Goal: Answer question/provide support

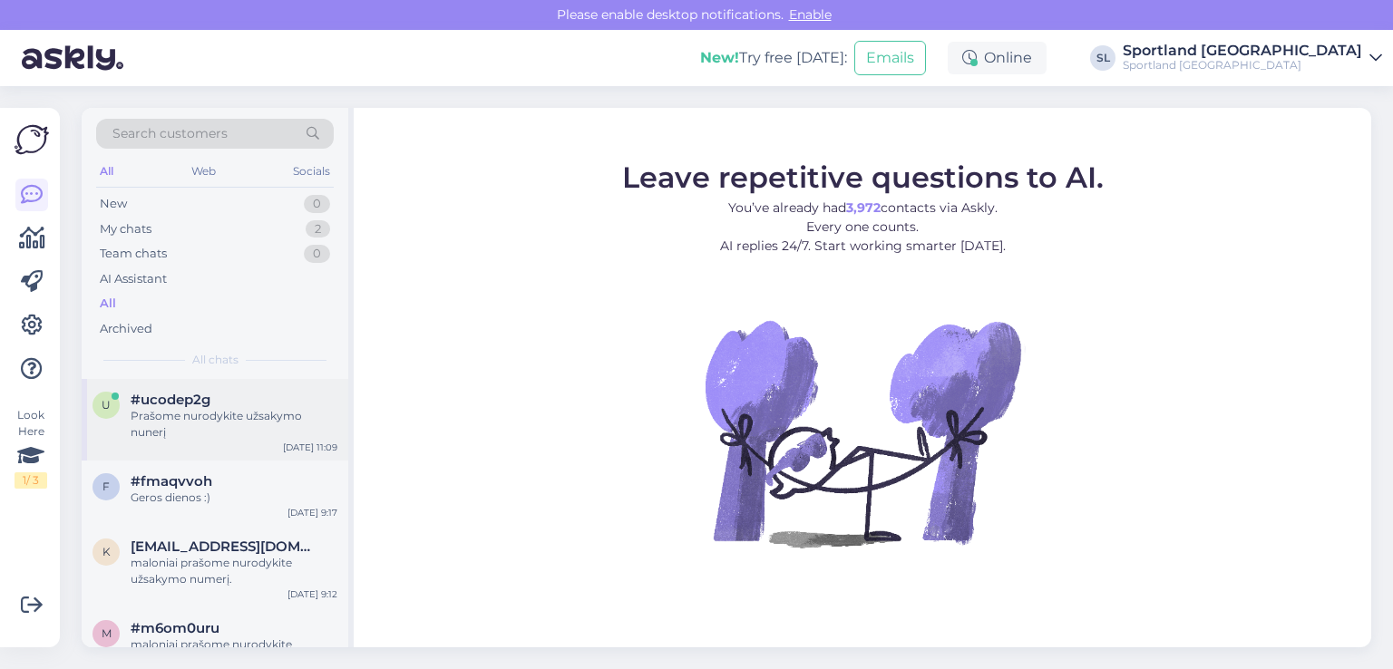
click at [139, 425] on div "u #ucodep2g Prašome nurodykite užsakymo nunerį Sep 3 11:09" at bounding box center [215, 420] width 267 height 82
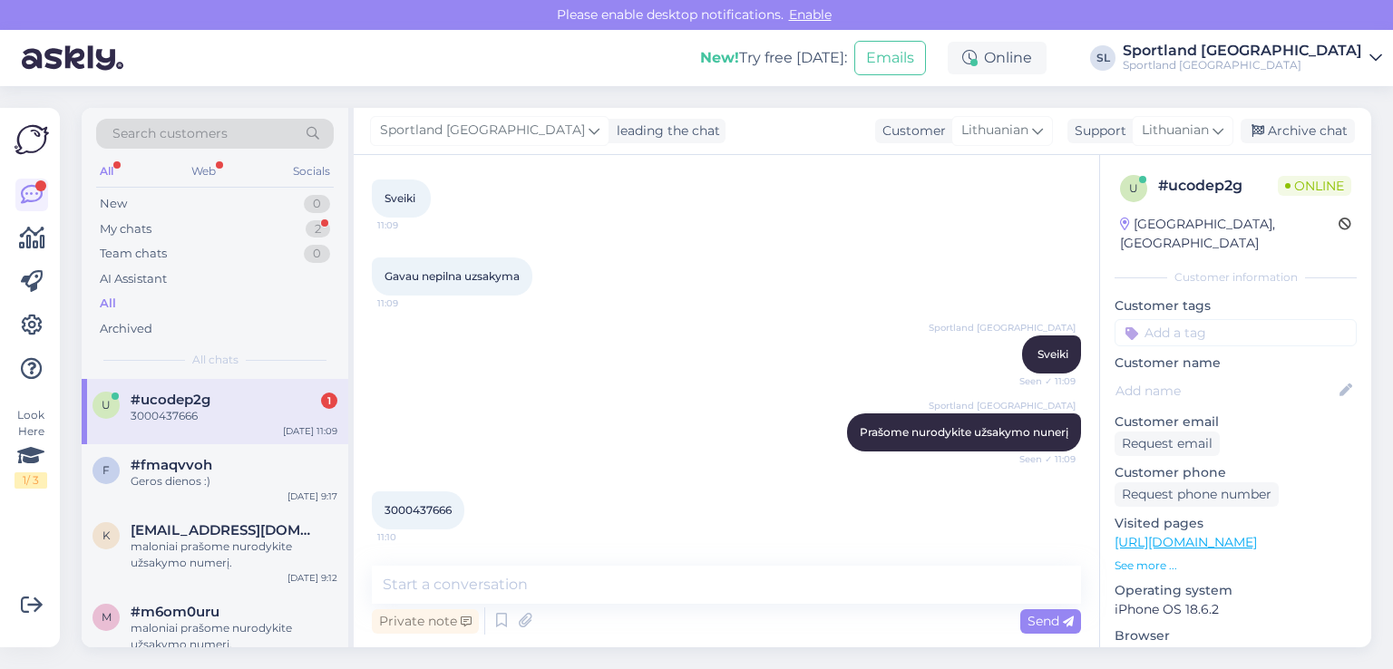
scroll to position [322, 0]
click at [400, 500] on div "3000437666 11:10" at bounding box center [418, 511] width 93 height 38
copy div "3000437666 11:10"
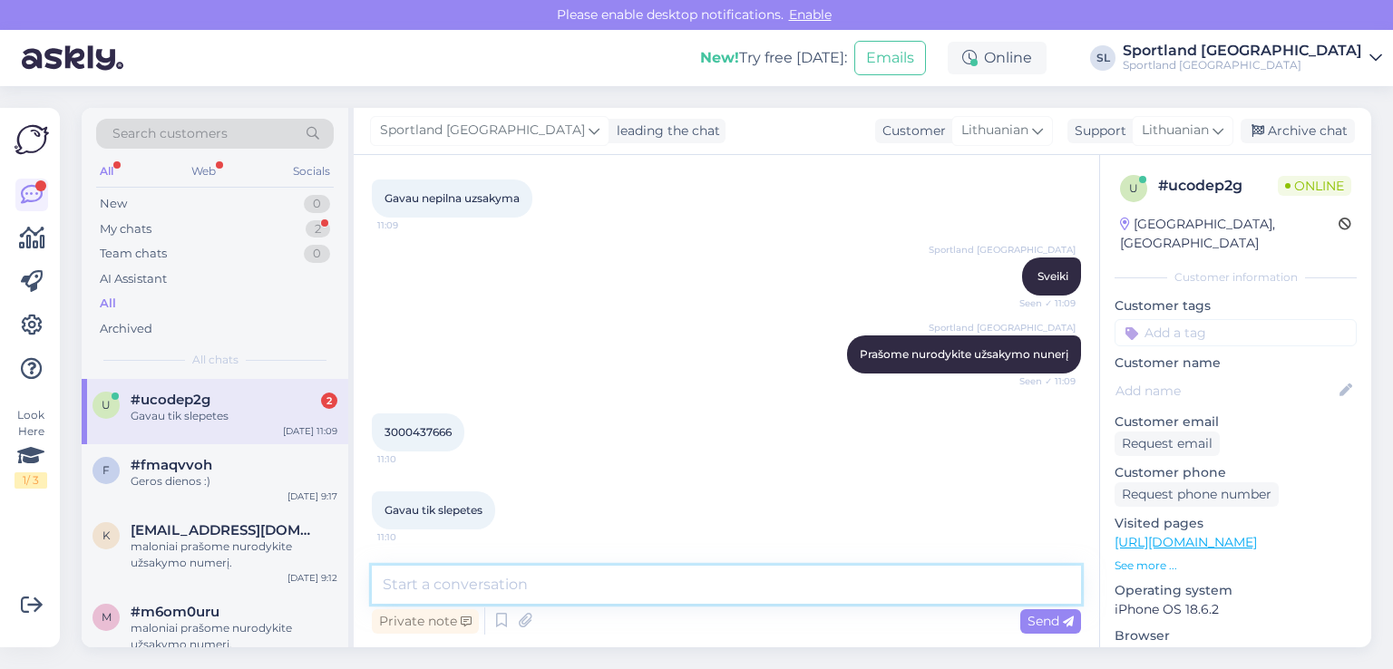
click at [665, 582] on textarea at bounding box center [726, 585] width 709 height 38
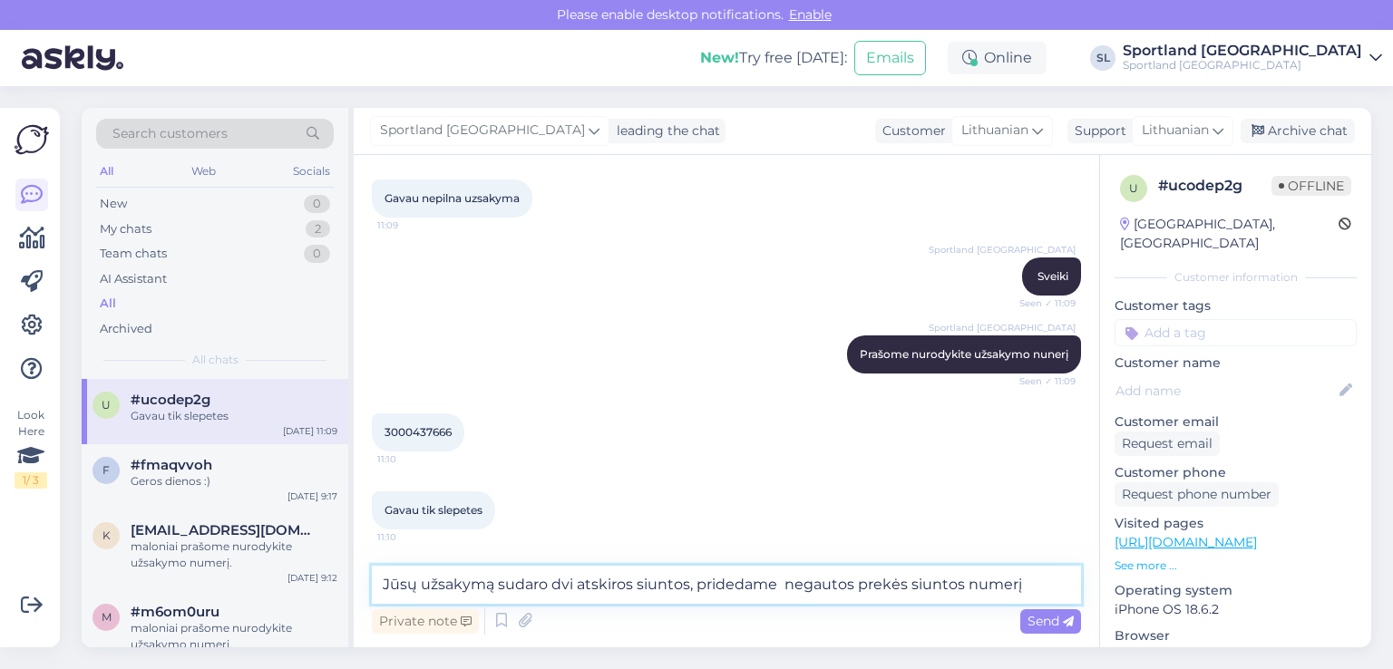
paste textarea "05805112085507"
type textarea "Jūsų užsakymą sudaro dvi atskiros siuntos, pridedame negautos prekės siuntos nu…"
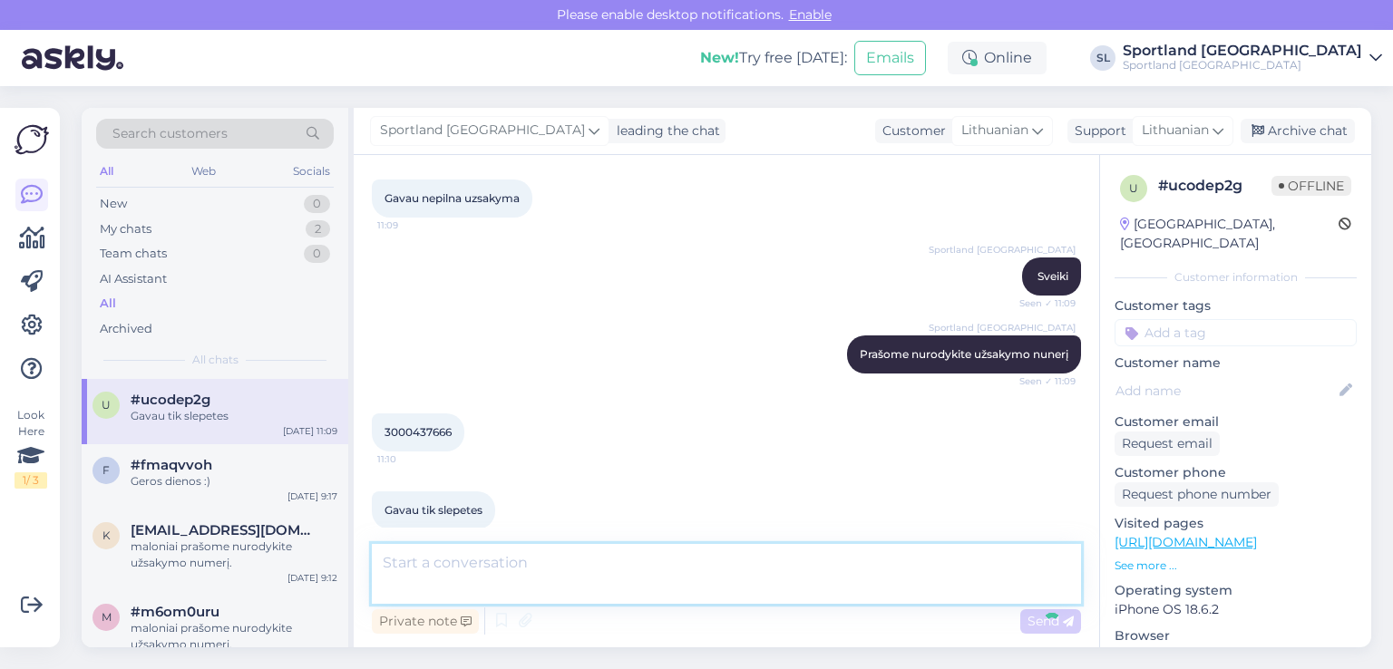
scroll to position [494, 0]
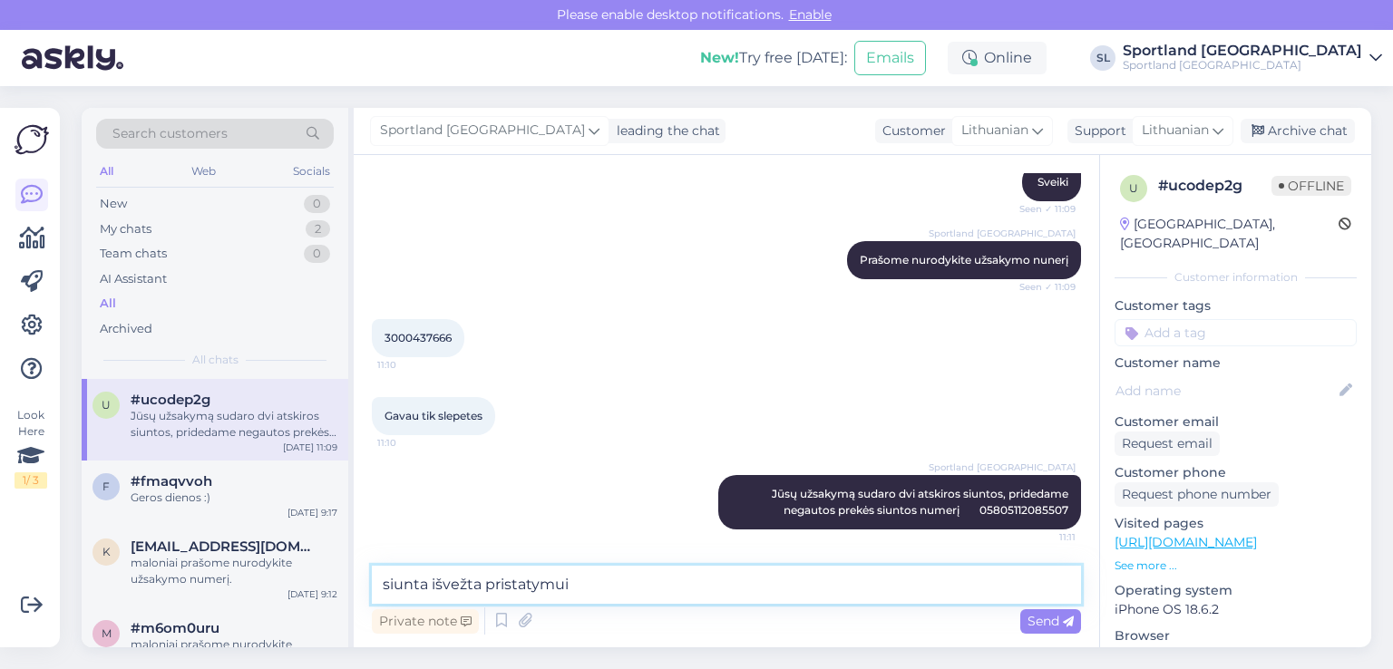
type textarea "siunta išvežta pristatymui."
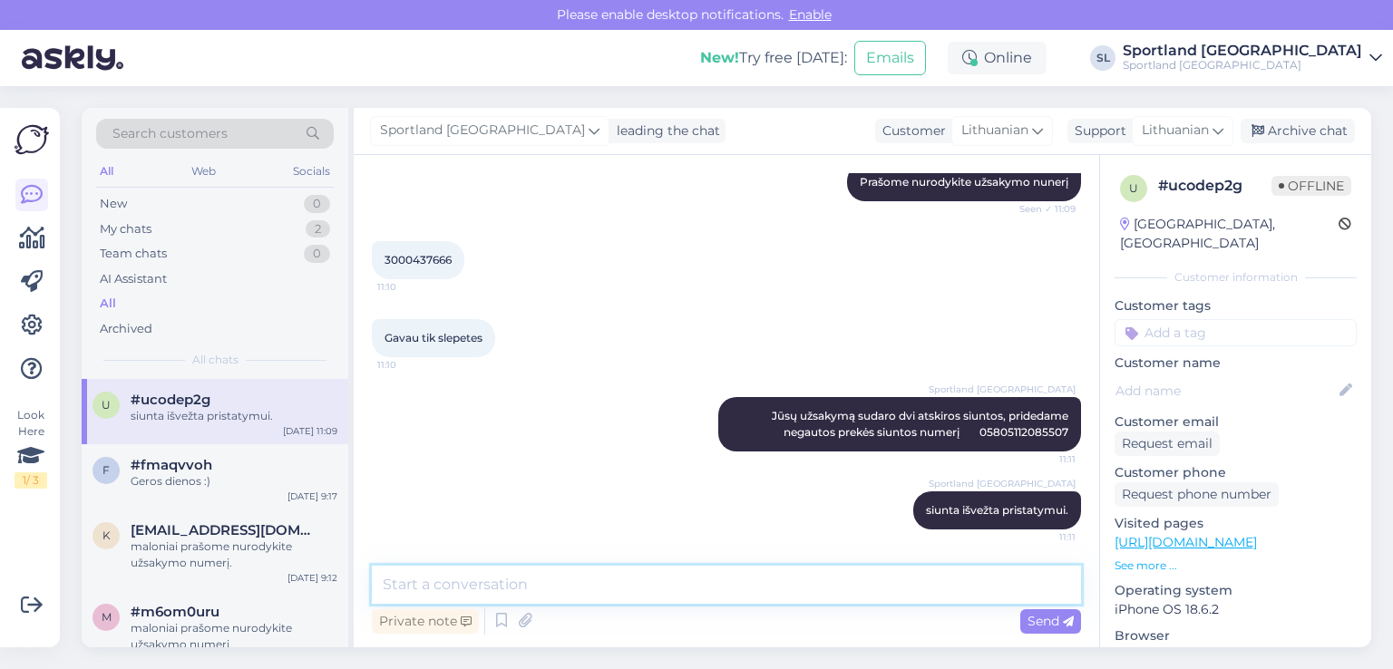
scroll to position [572, 0]
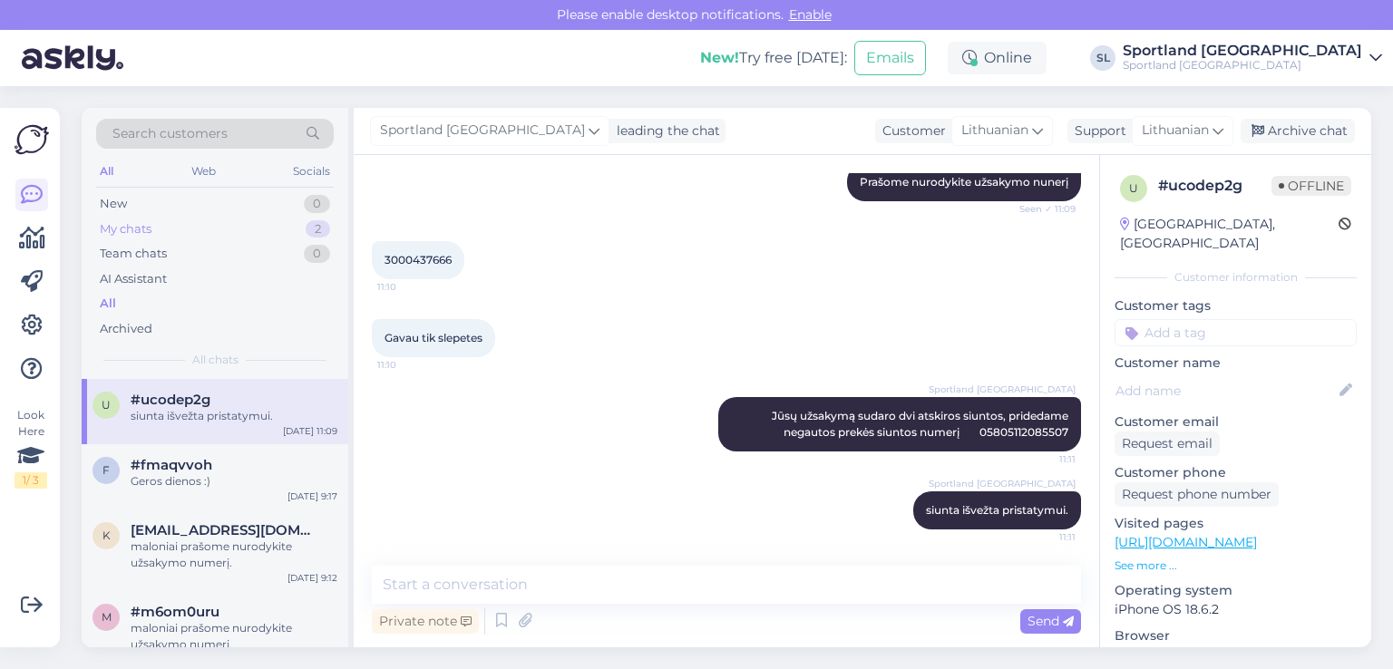
click at [201, 221] on div "My chats 2" at bounding box center [215, 229] width 238 height 25
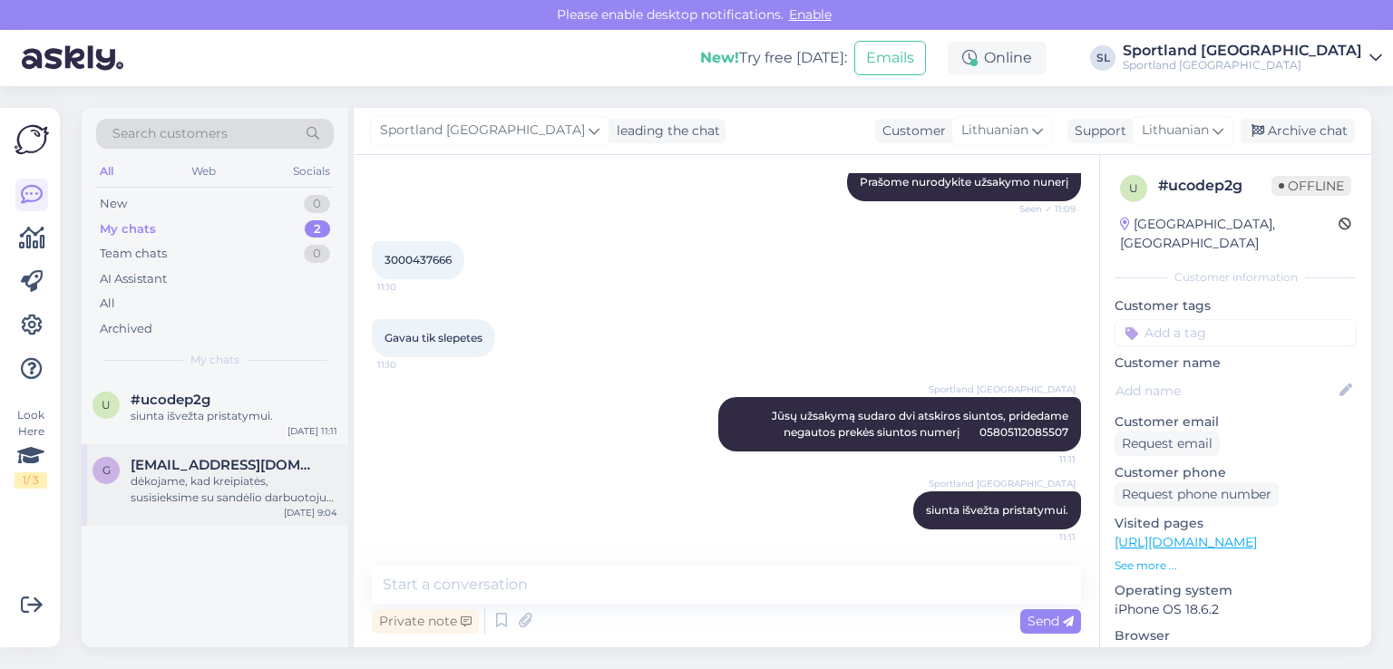
click at [188, 490] on div "dėkojame, kad kreipiatės, susisieksime su sandėlio darbuotoju dėl informacijos …" at bounding box center [234, 489] width 207 height 33
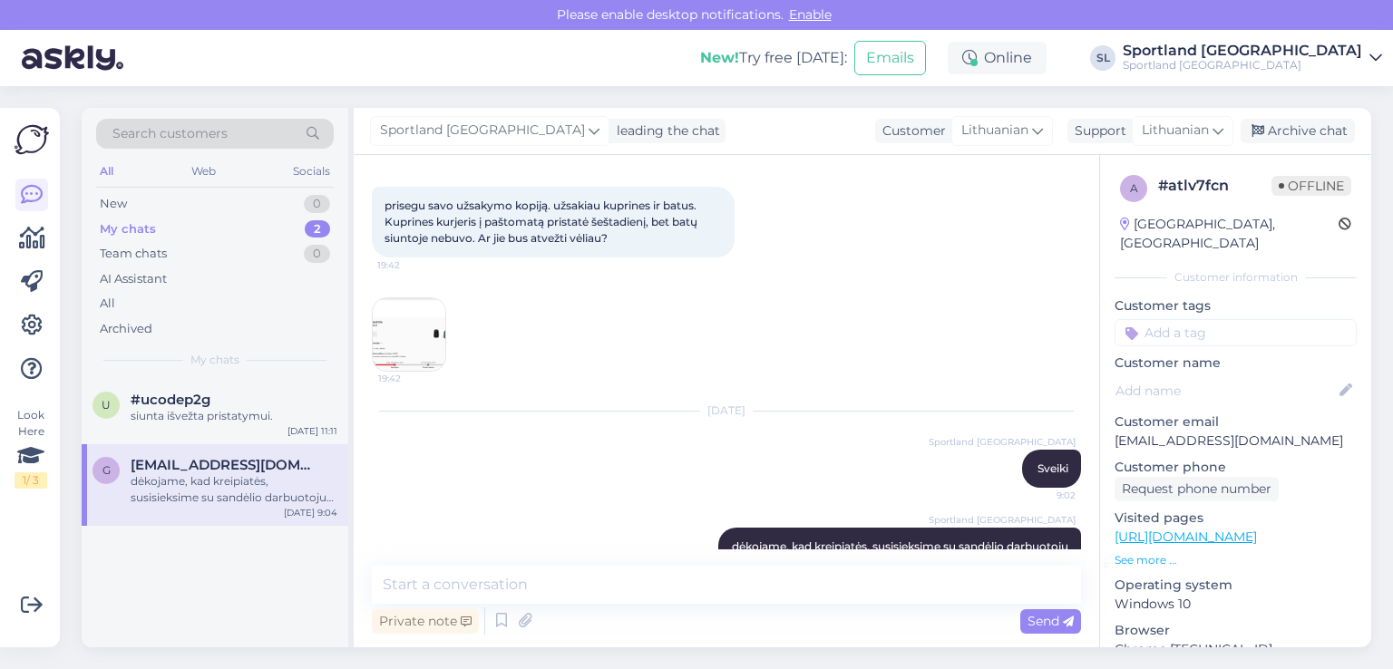
scroll to position [213, 0]
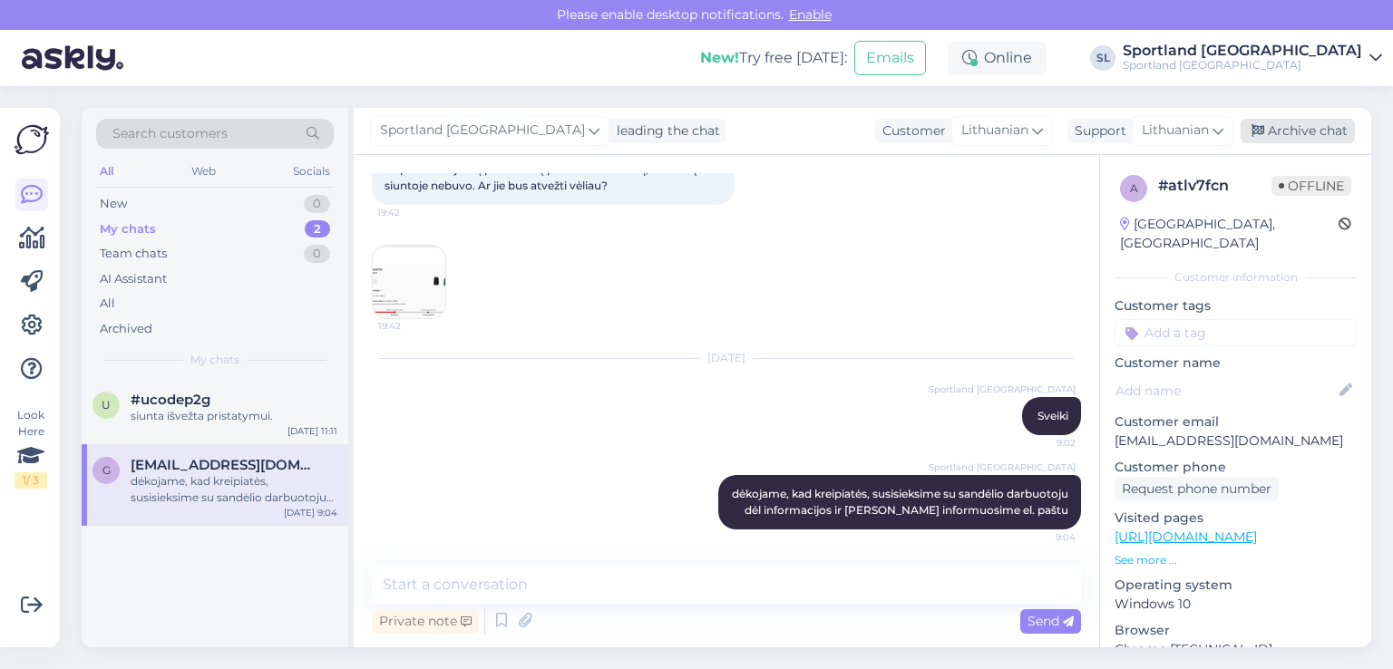
click at [1328, 136] on div "Archive chat" at bounding box center [1298, 131] width 114 height 24
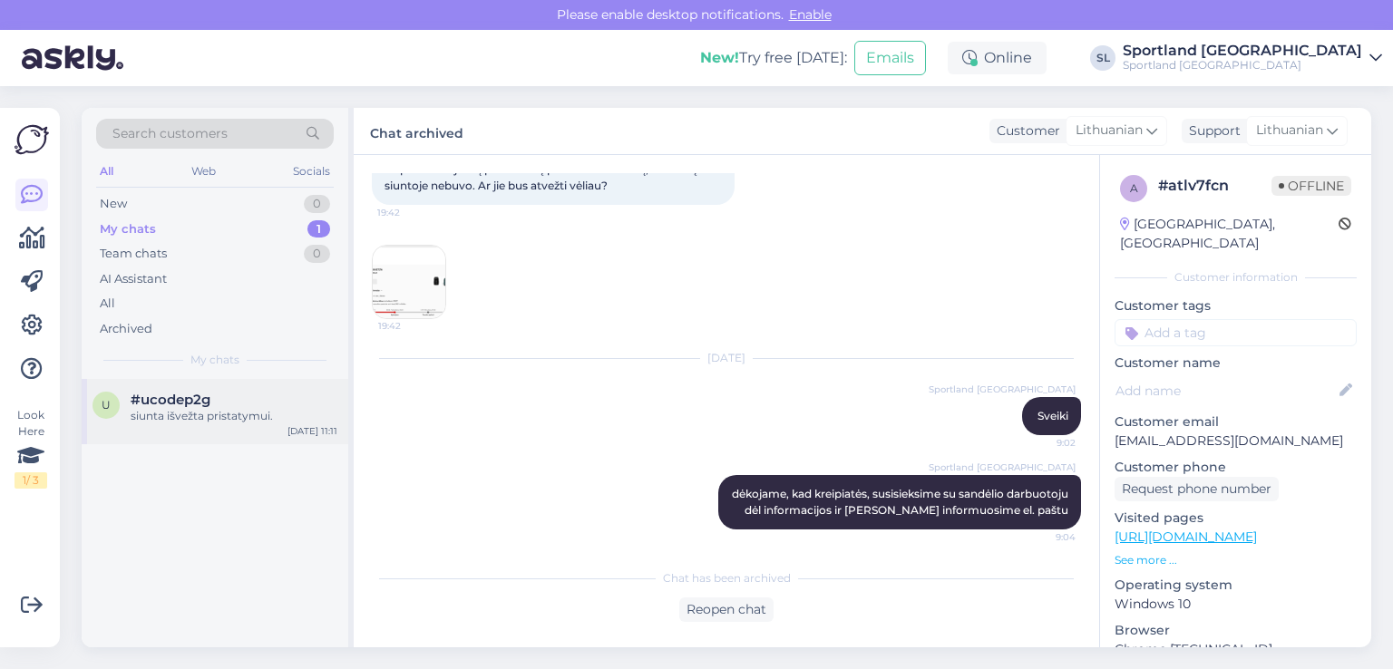
click at [202, 408] on div "siunta išvežta pristatymui." at bounding box center [234, 416] width 207 height 16
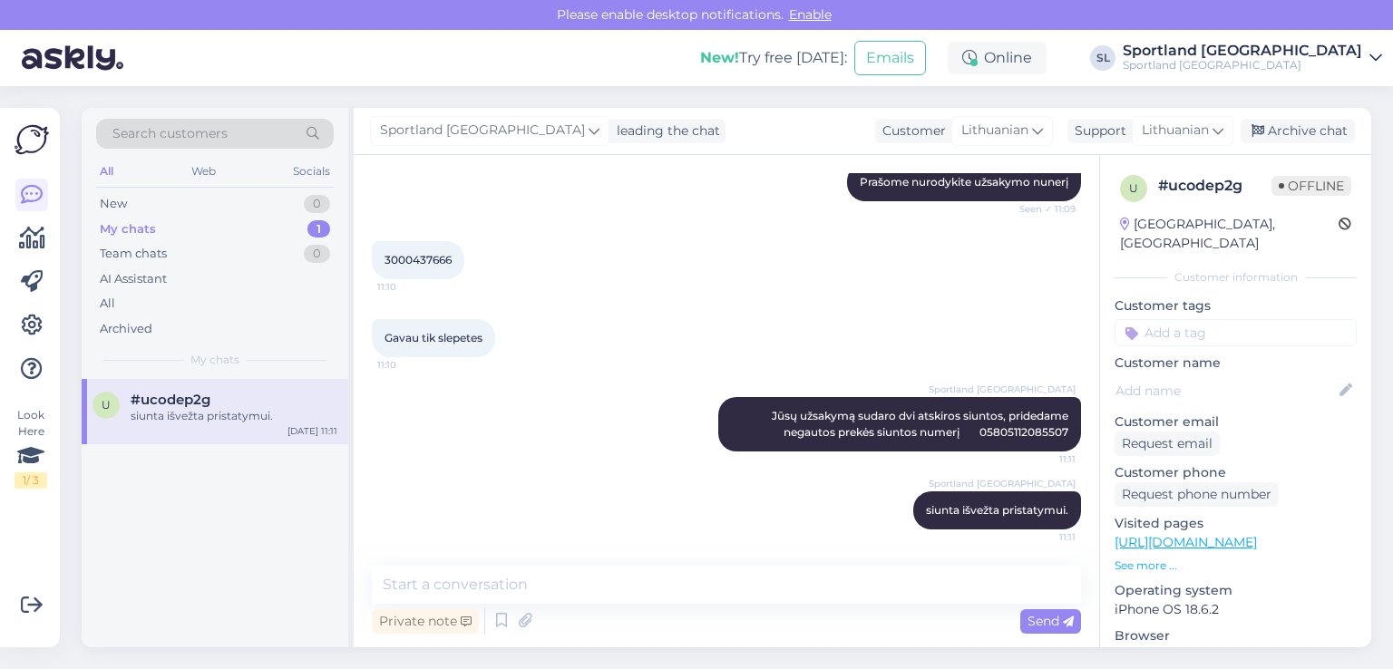
scroll to position [572, 0]
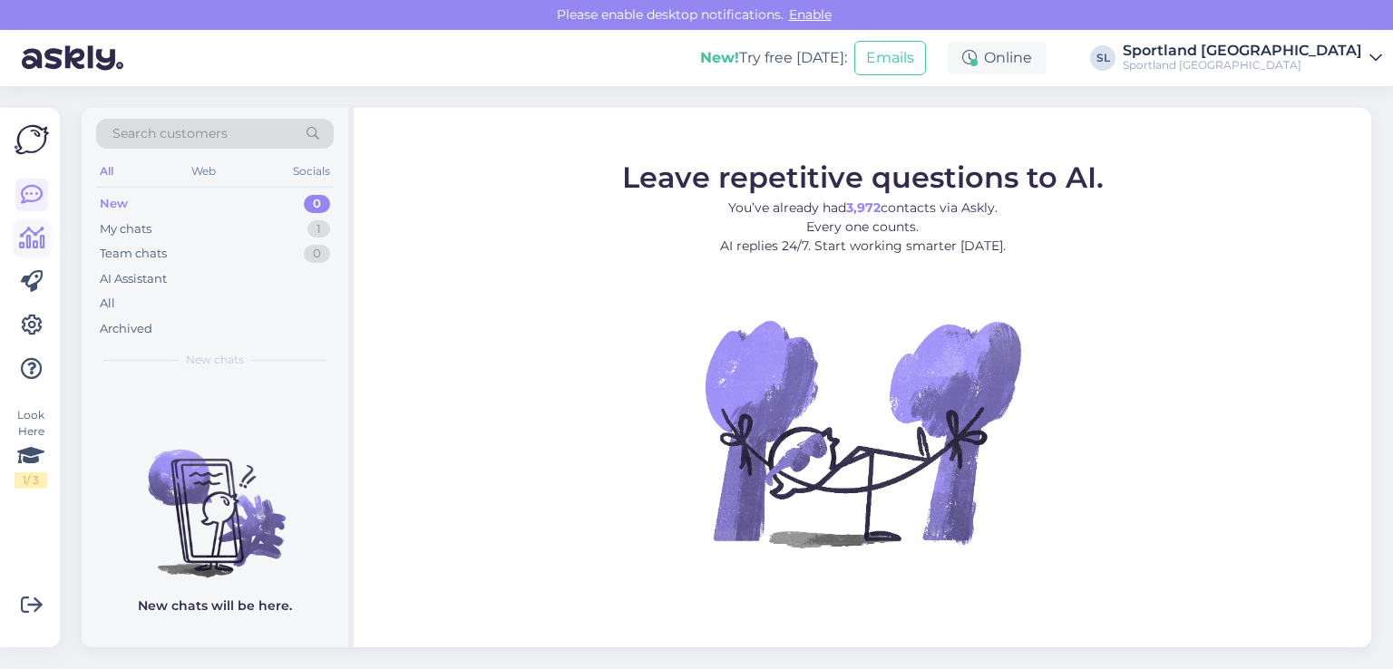
click at [31, 236] on icon at bounding box center [32, 239] width 26 height 22
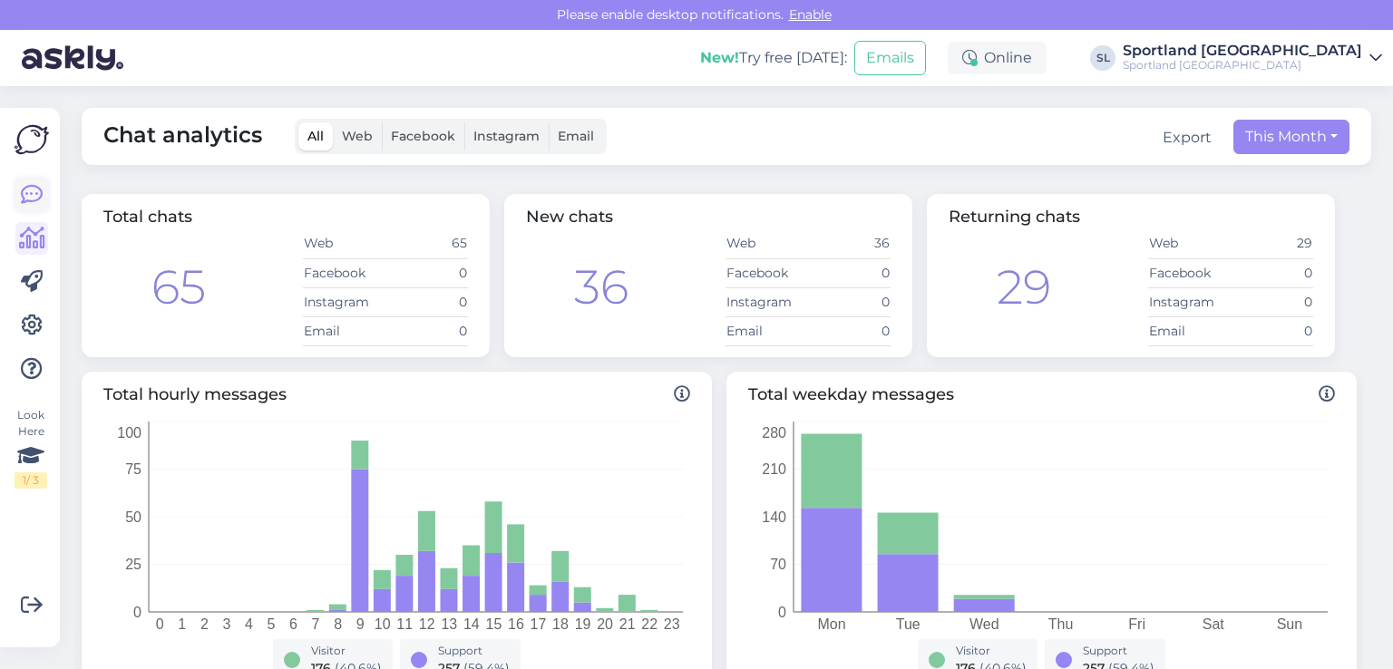
click at [18, 190] on link at bounding box center [31, 195] width 33 height 33
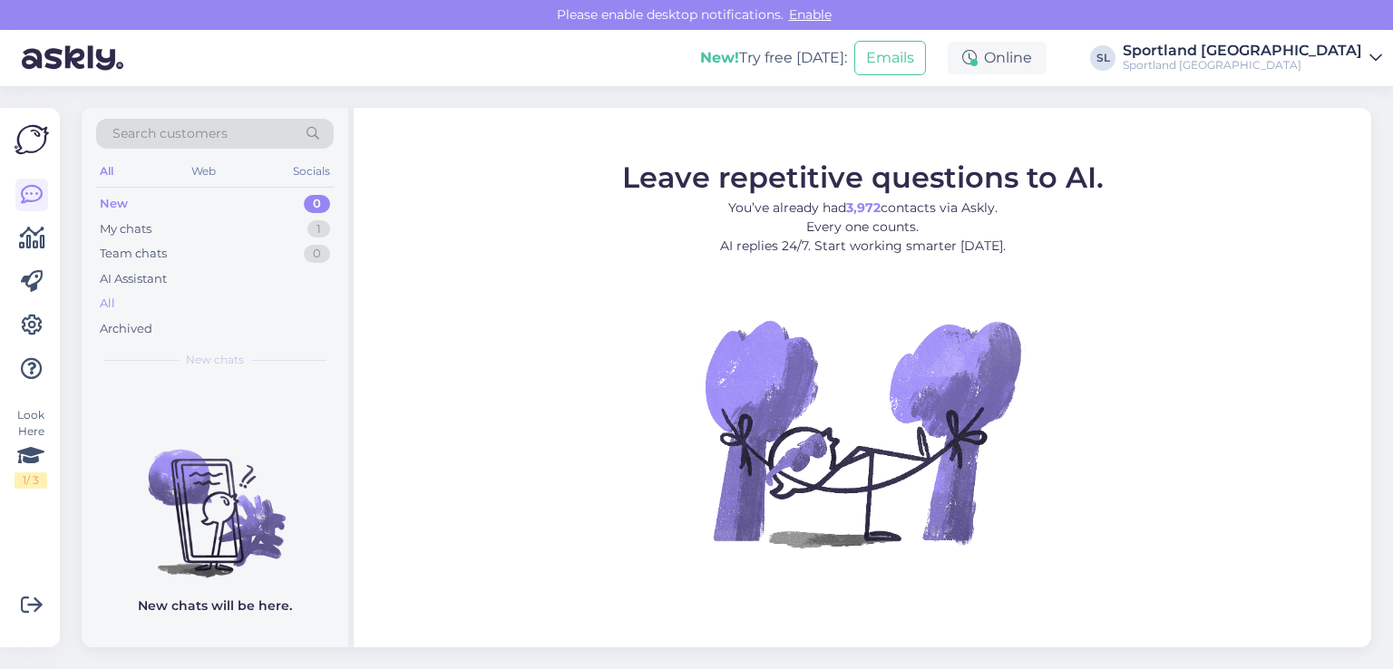
click at [184, 296] on div "All" at bounding box center [215, 303] width 238 height 25
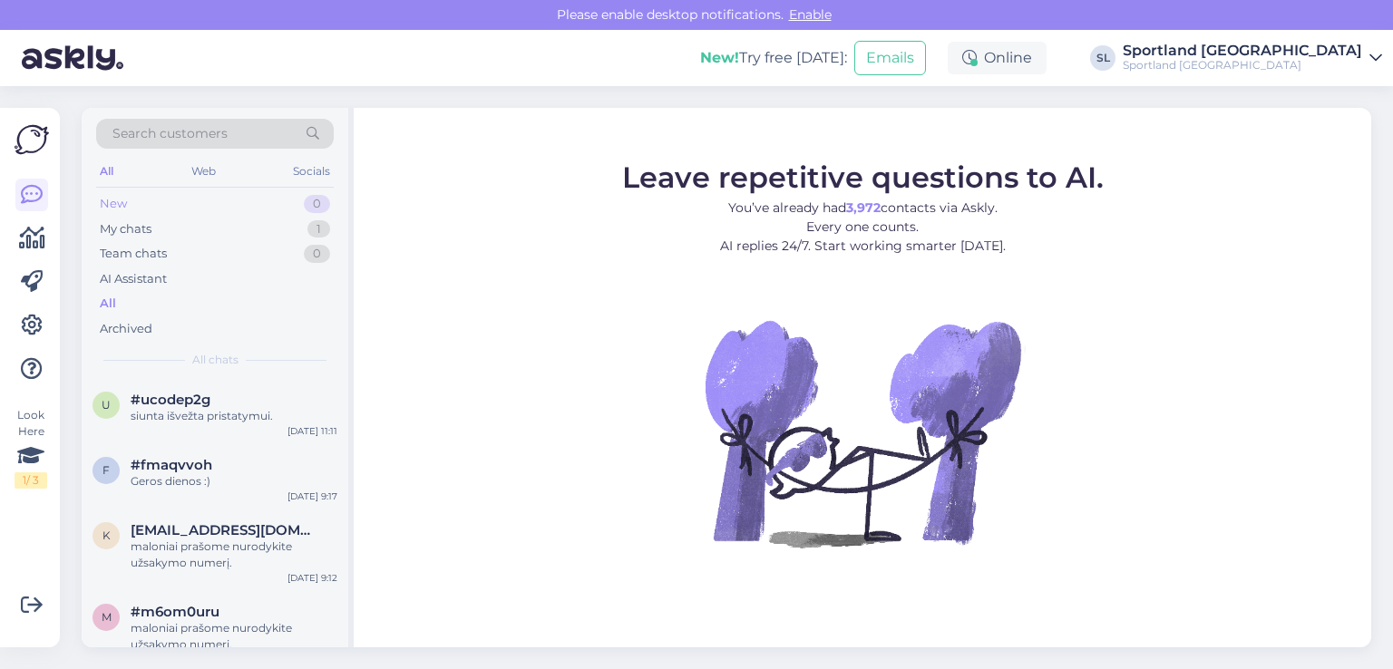
click at [160, 211] on div "New 0" at bounding box center [215, 203] width 238 height 25
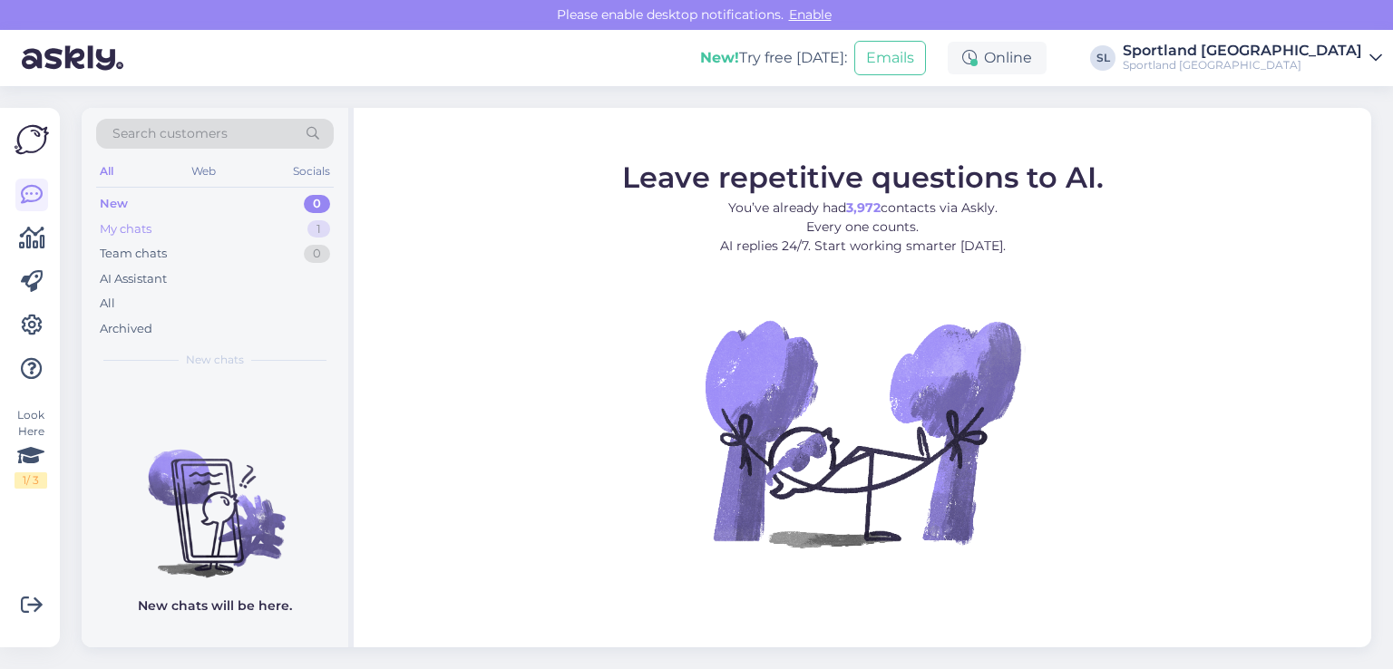
click at [150, 233] on div "My chats" at bounding box center [126, 229] width 52 height 18
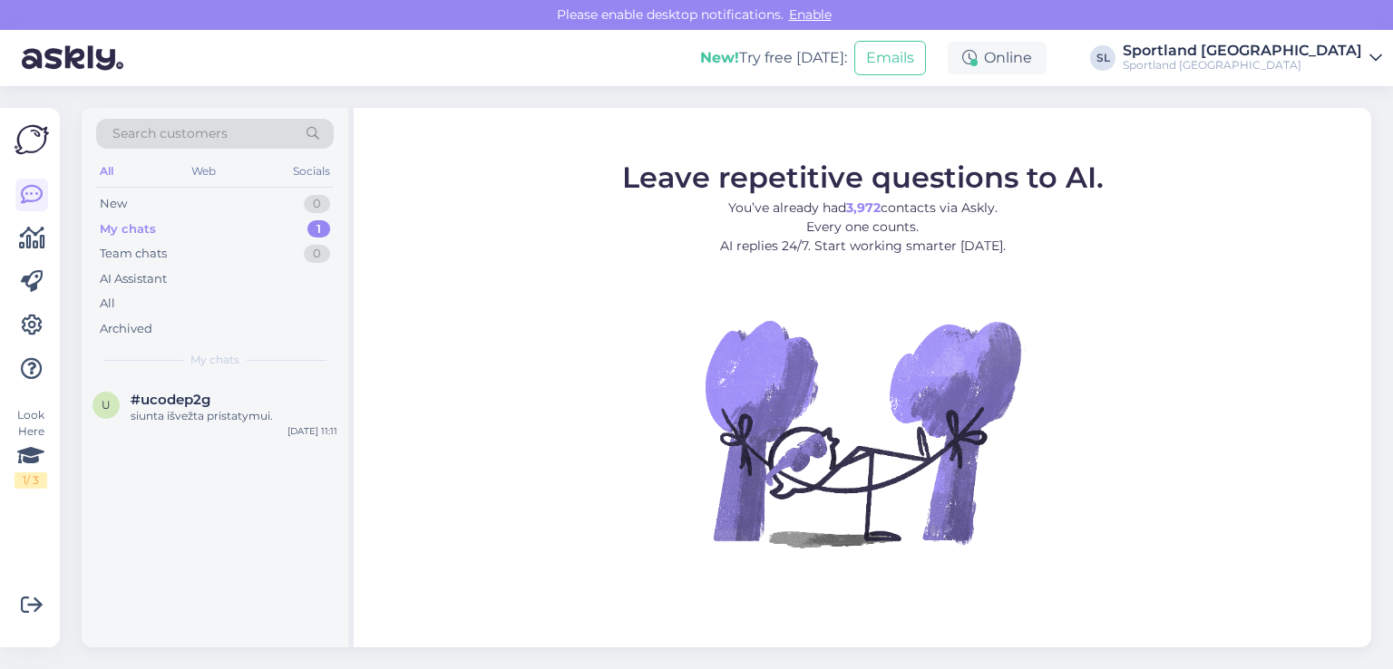
click at [183, 374] on div "Search customers All Web Socials New 0 My chats 1 Team chats 0 AI Assistant All…" at bounding box center [215, 243] width 267 height 271
click at [196, 400] on span "#ucodep2g" at bounding box center [171, 400] width 80 height 16
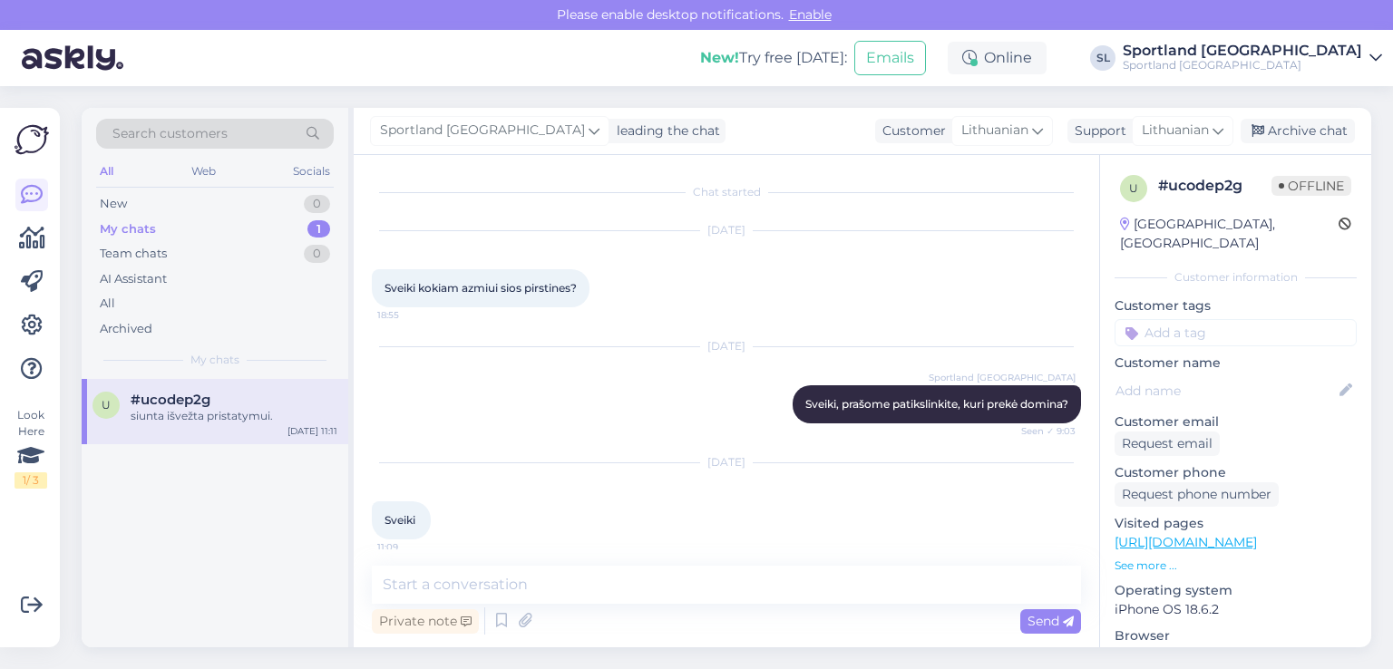
scroll to position [573, 0]
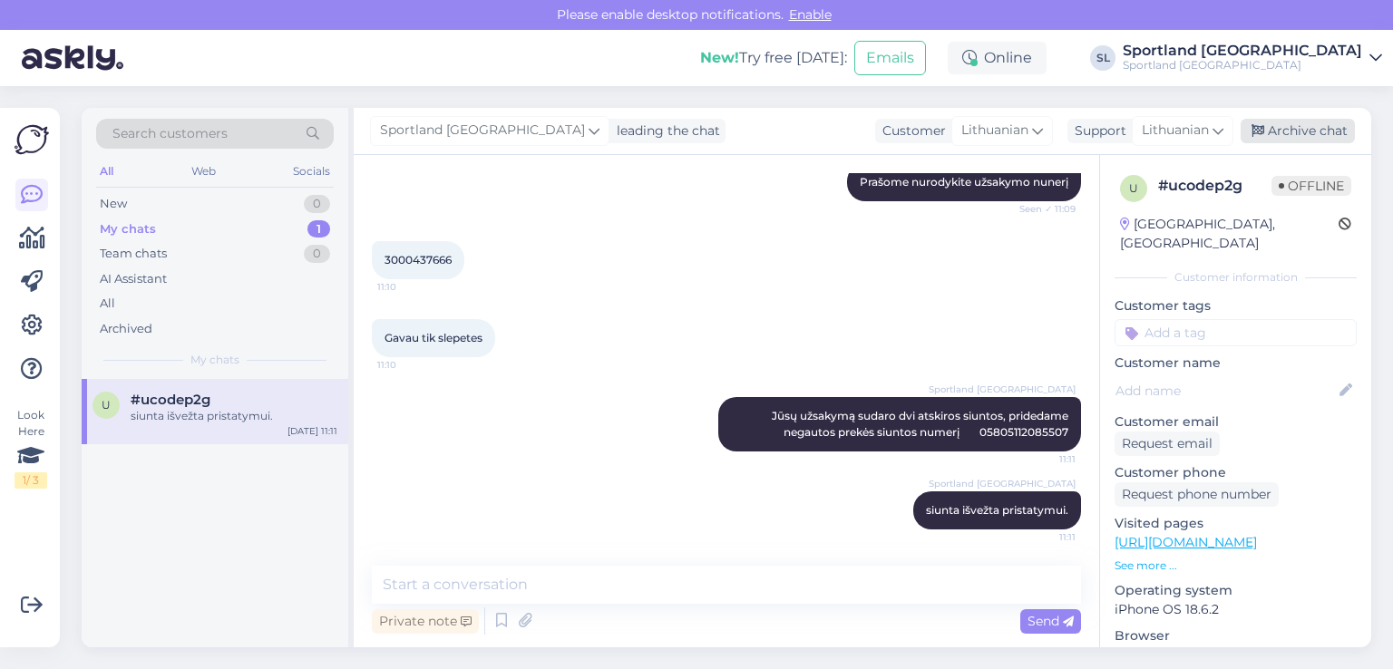
click at [1325, 134] on div "Archive chat" at bounding box center [1298, 131] width 114 height 24
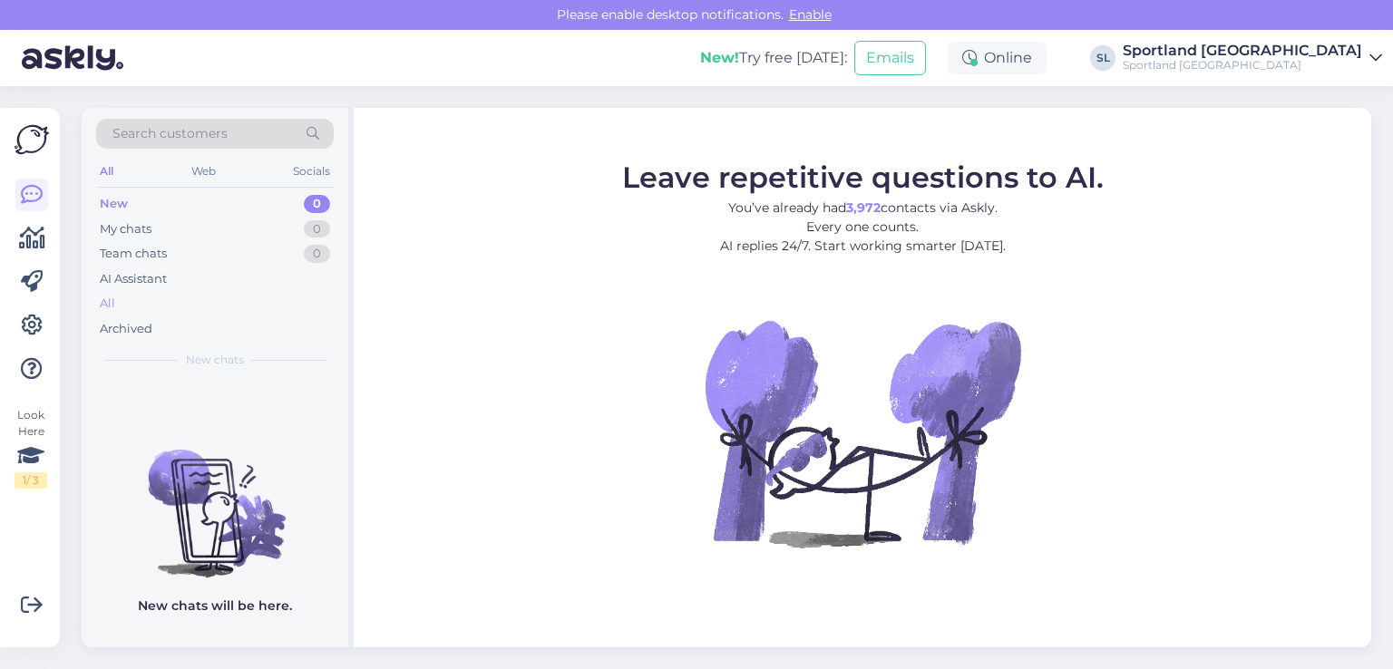
click at [112, 299] on div "All" at bounding box center [107, 304] width 15 height 18
click at [14, 239] on div "Look Here 1 / 3 Get more Your checklist to get more value from Askly. Close Con…" at bounding box center [30, 378] width 60 height 540
click at [30, 241] on icon at bounding box center [32, 239] width 26 height 22
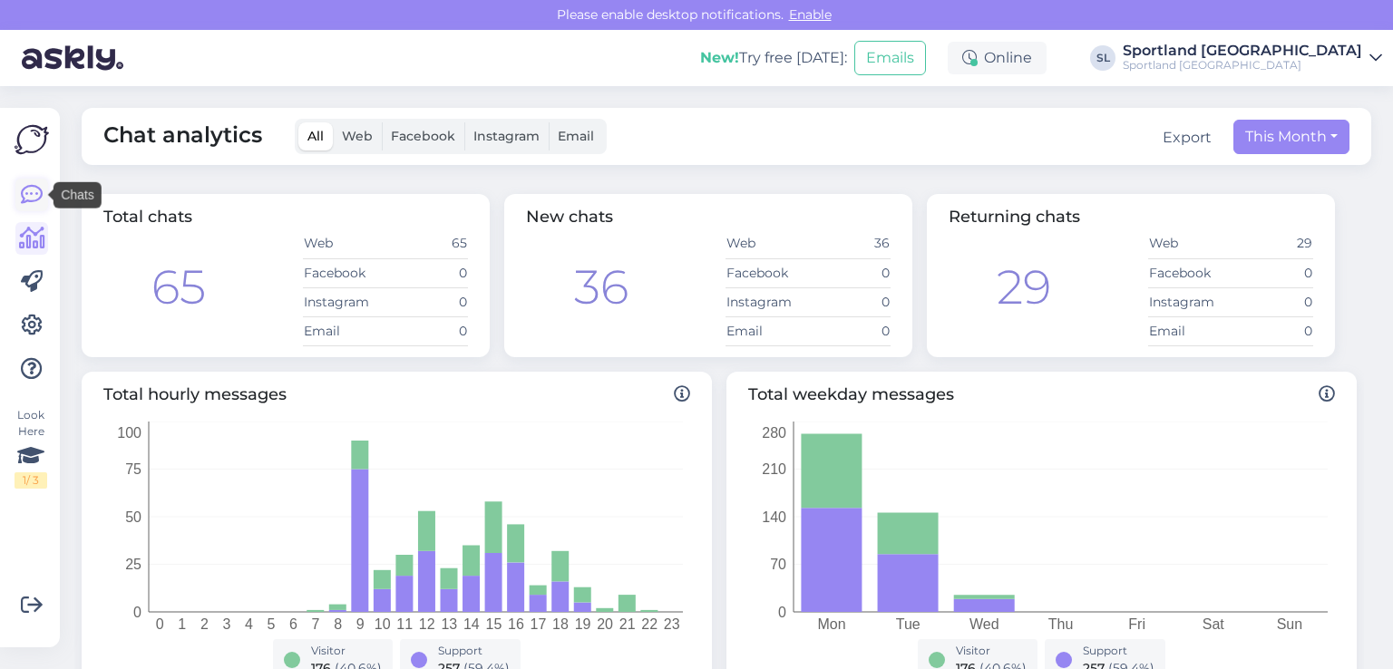
click at [38, 193] on icon at bounding box center [32, 195] width 22 height 22
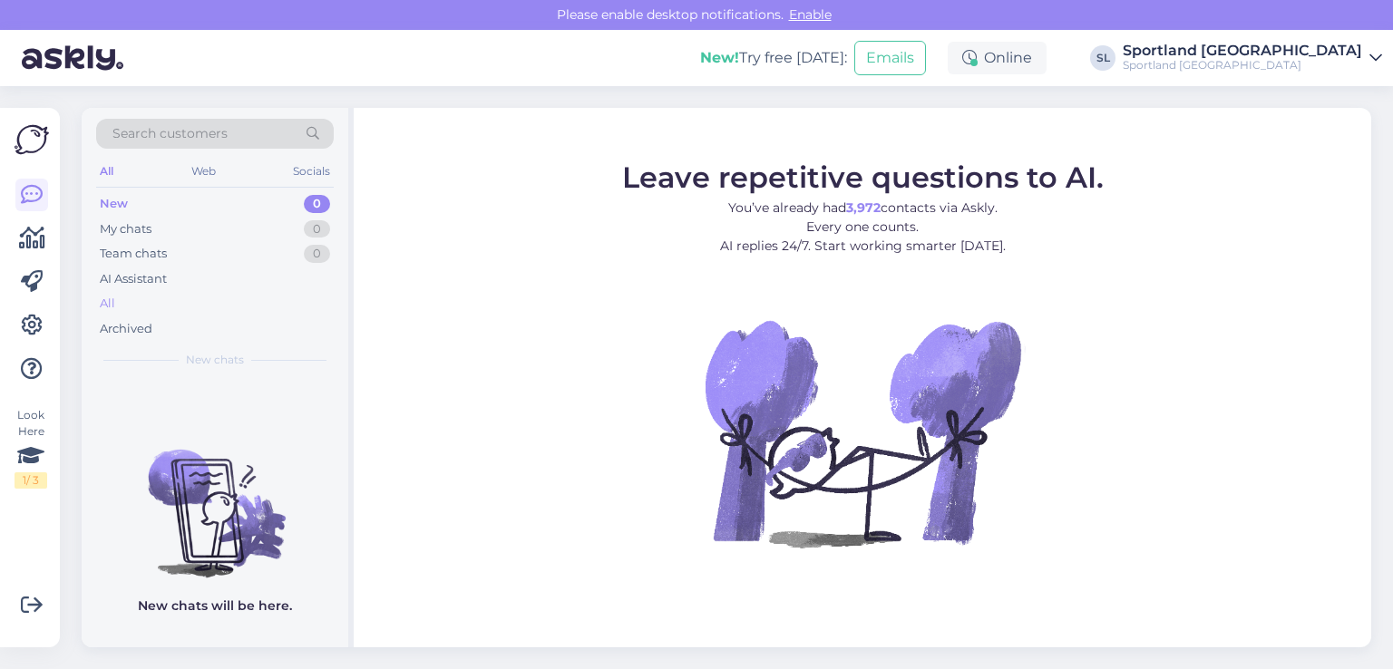
click at [116, 291] on div "All" at bounding box center [215, 303] width 238 height 25
